Goal: Find specific page/section: Find specific page/section

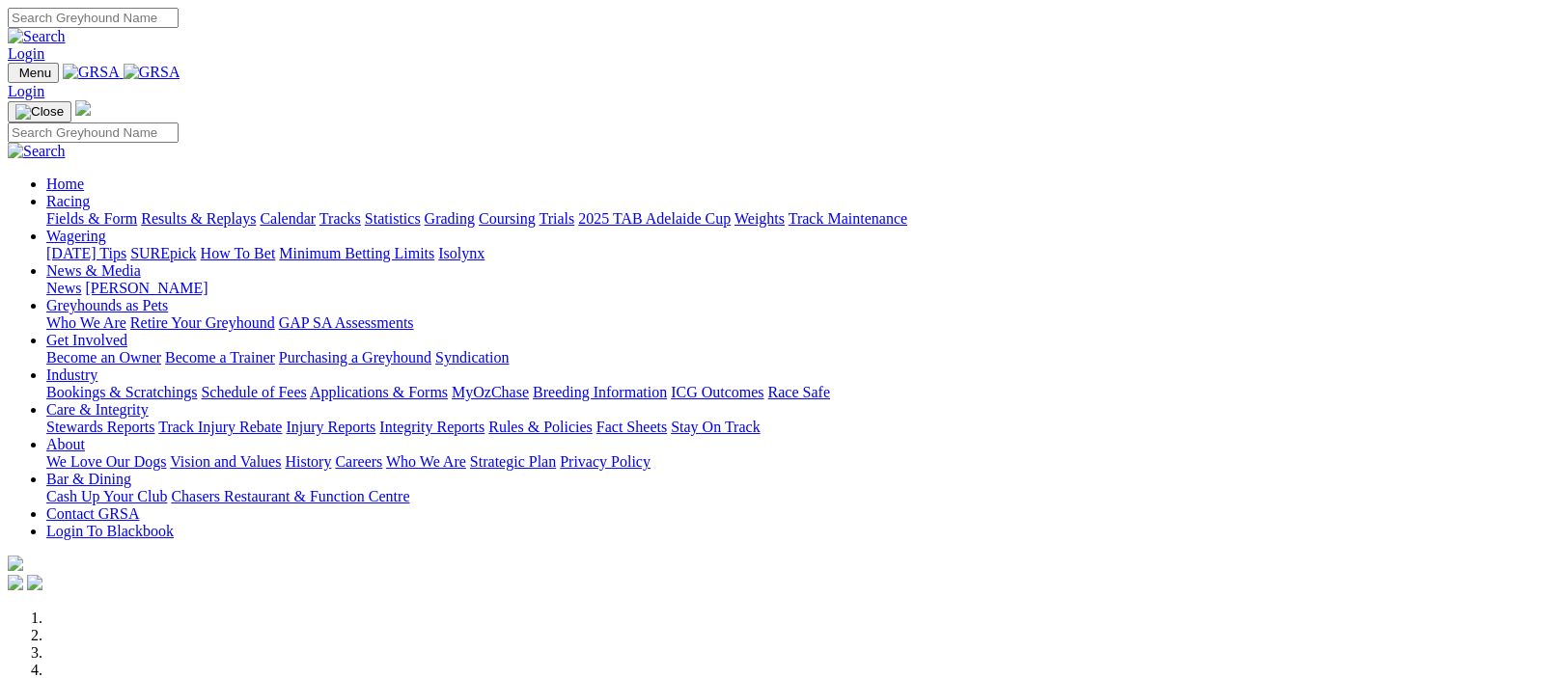
drag, startPoint x: 0, startPoint y: 0, endPoint x: 289, endPoint y: 72, distance: 297.5
click at [180, 72] on img at bounding box center [152, 72] width 57 height 17
click at [180, 66] on img at bounding box center [152, 72] width 57 height 17
click at [180, 71] on img at bounding box center [152, 72] width 57 height 17
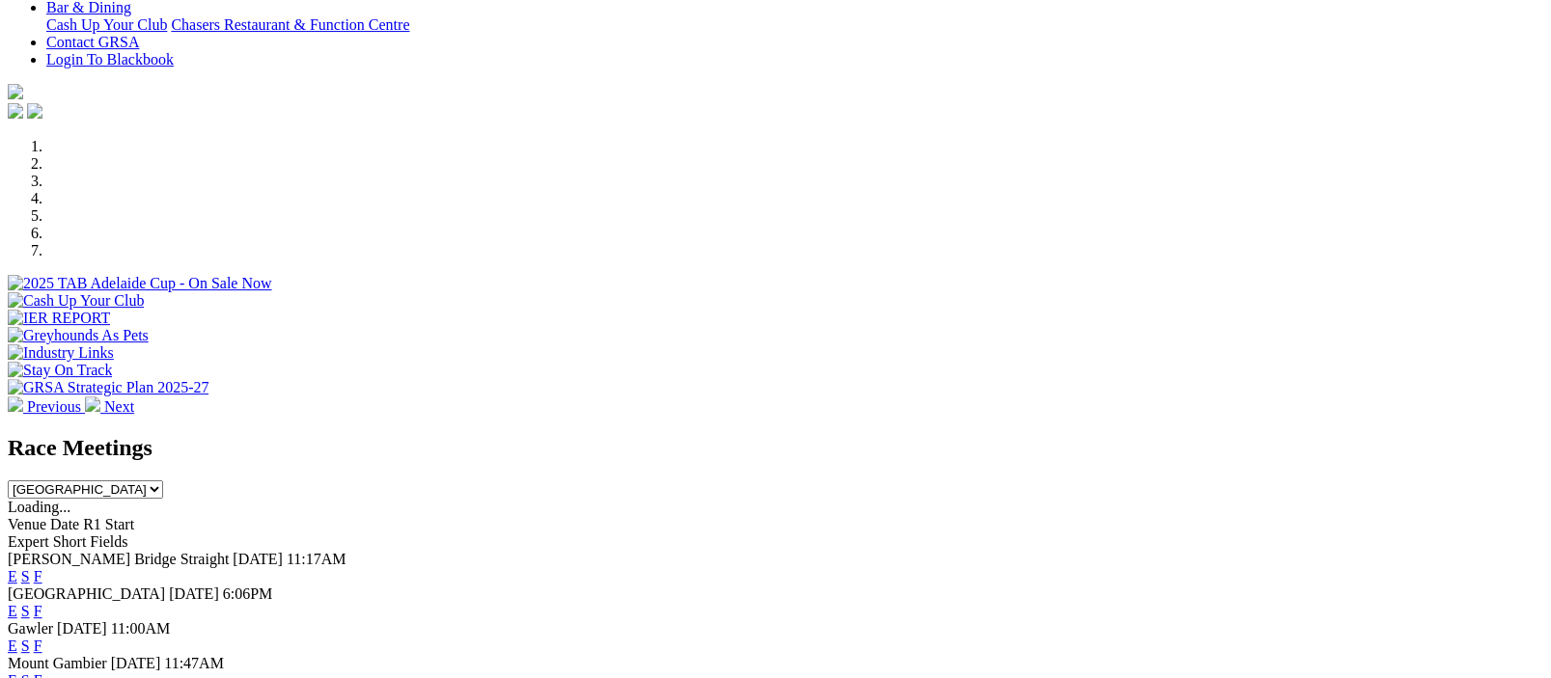
scroll to position [943, 0]
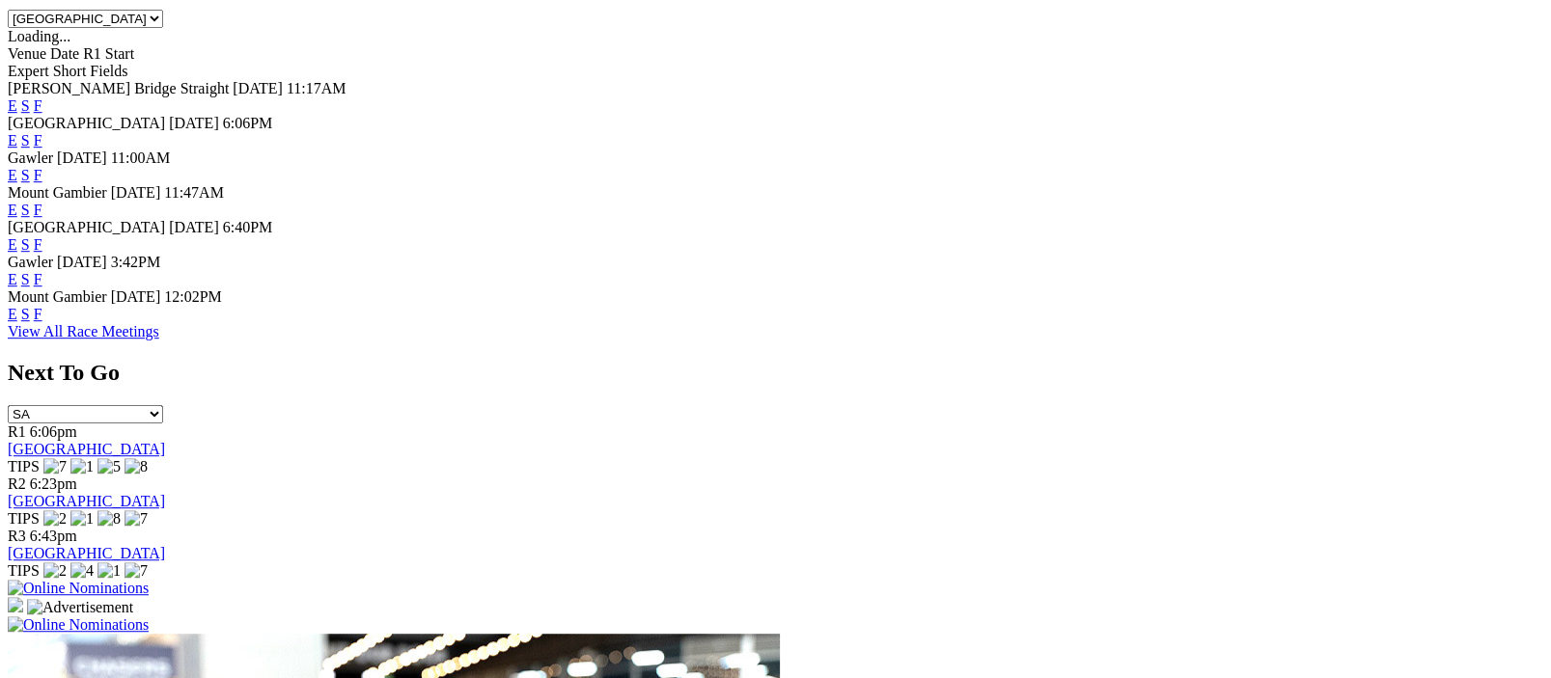
click at [42, 271] on link "F" at bounding box center [38, 279] width 9 height 16
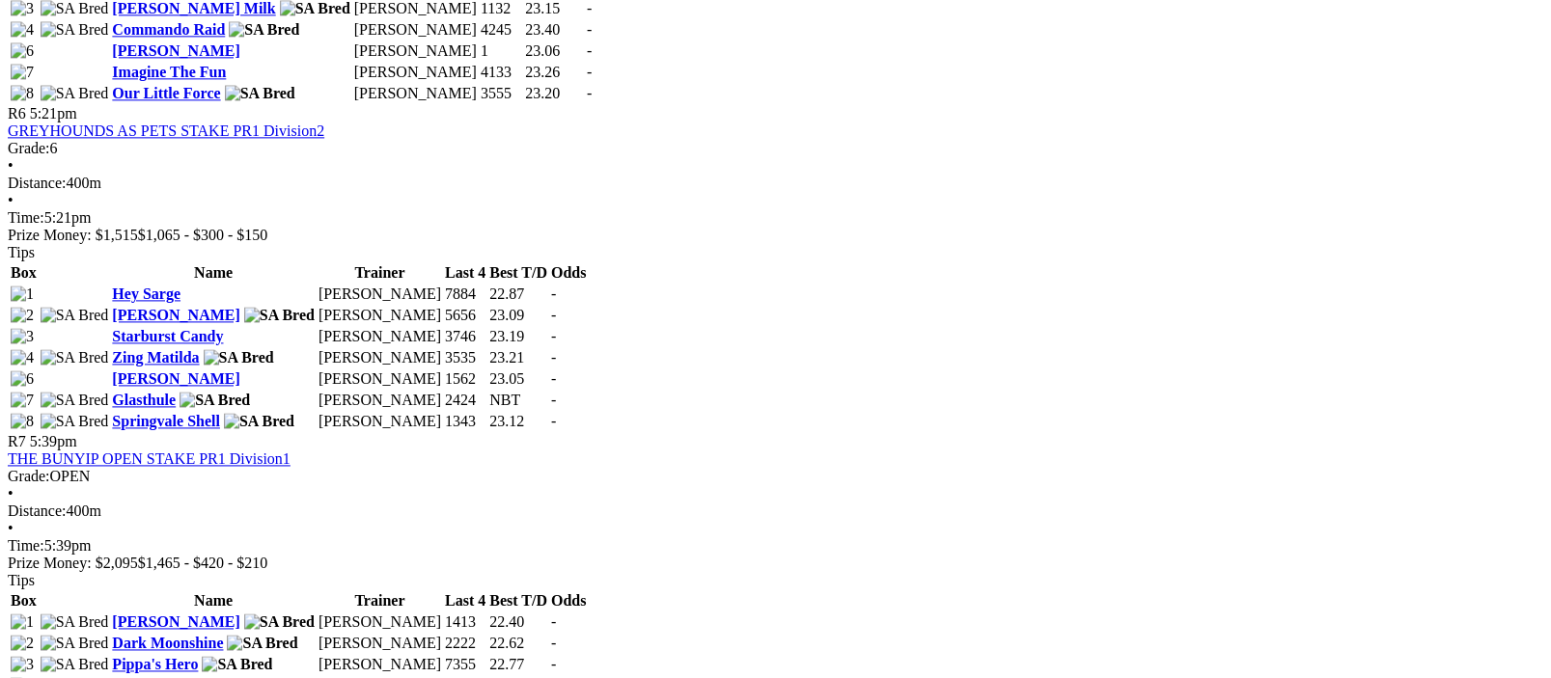
scroll to position [1887, 0]
